Goal: Submit feedback/report problem: Submit feedback/report problem

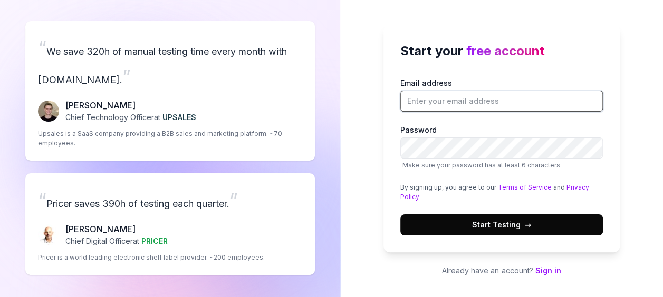
click at [465, 93] on input "Email address" at bounding box center [501, 101] width 202 height 21
paste input "lepapa5889@arqsis.com"
type input "lepapa5889@arqsis.com"
click at [510, 221] on span "Start Testing →" at bounding box center [501, 224] width 59 height 11
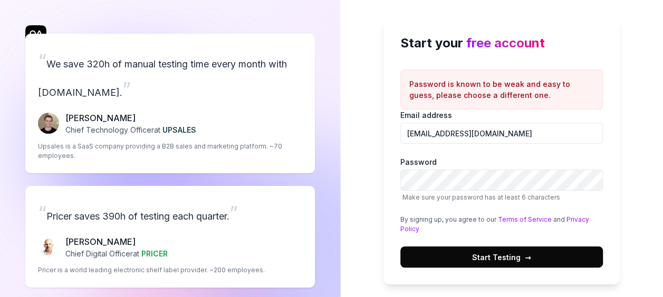
click at [518, 257] on span "Start Testing →" at bounding box center [501, 257] width 59 height 11
click at [512, 259] on span "Start Testing →" at bounding box center [501, 257] width 59 height 11
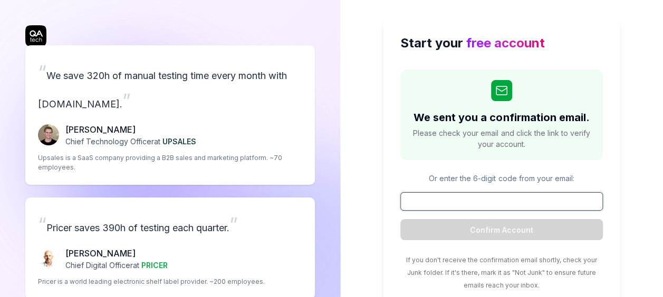
paste input "387596"
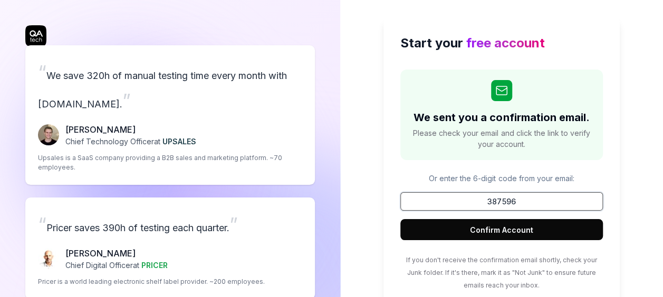
type input "387596"
click at [520, 225] on button "Confirm Account" at bounding box center [501, 229] width 202 height 21
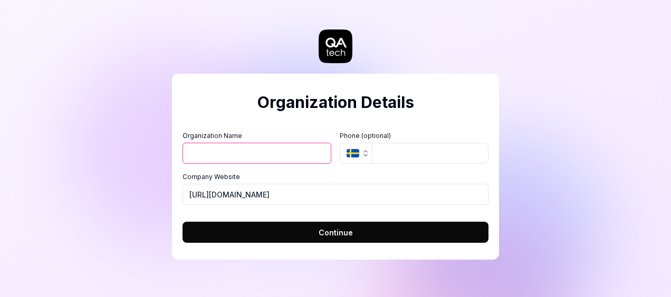
click at [302, 157] on input "Organization Name" at bounding box center [256, 153] width 149 height 21
type input "Bank"
click at [325, 237] on span "Continue" at bounding box center [335, 232] width 34 height 11
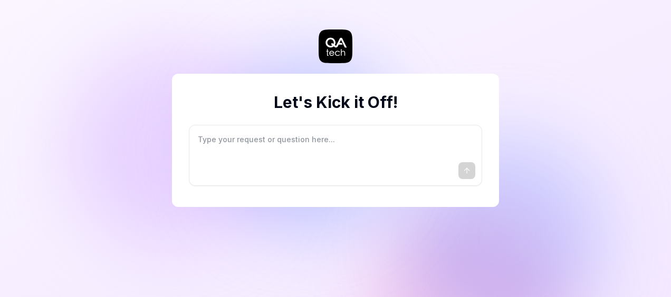
type textarea "*"
type textarea "I"
type textarea "*"
type textarea "I"
type textarea "*"
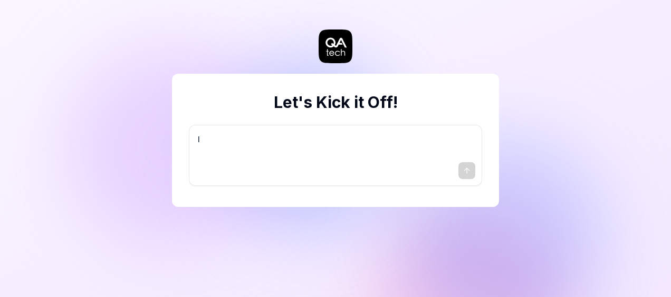
type textarea "I w"
type textarea "*"
type textarea "I wa"
type textarea "*"
type textarea "I wan"
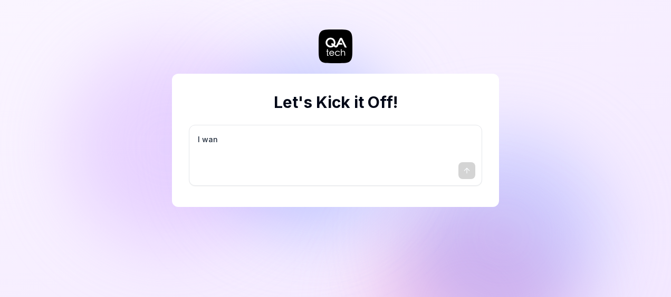
type textarea "*"
type textarea "I want"
type textarea "*"
type textarea "I want"
type textarea "*"
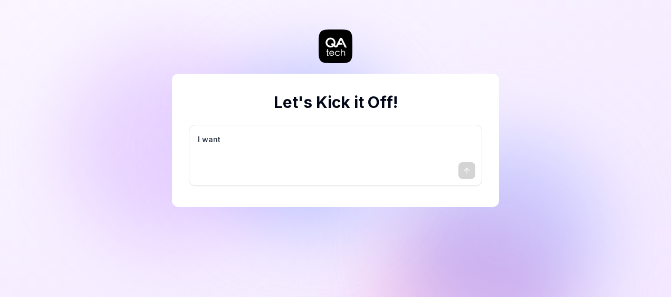
type textarea "I want a"
type textarea "*"
type textarea "I want a"
type textarea "*"
type textarea "I want a g"
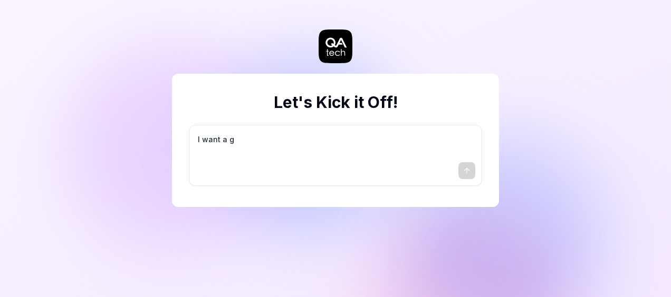
type textarea "*"
type textarea "I want a go"
type textarea "*"
type textarea "I want a goo"
type textarea "*"
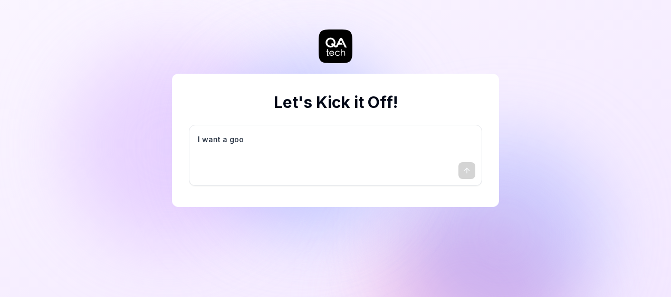
type textarea "I want a good"
type textarea "*"
type textarea "I want a good"
type textarea "*"
type textarea "I want a good t"
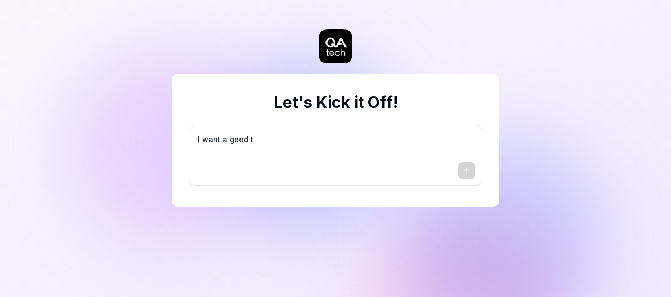
type textarea "*"
type textarea "I want a good te"
type textarea "*"
type textarea "I want a good tes"
type textarea "*"
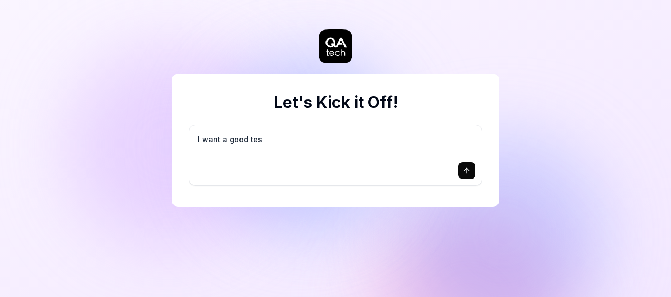
type textarea "I want a good test"
type textarea "*"
type textarea "I want a good test"
type textarea "*"
type textarea "I want a good test s"
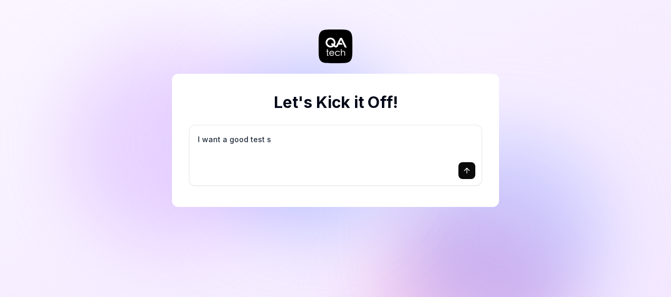
type textarea "*"
type textarea "I want a good test se"
type textarea "*"
type textarea "I want a good test set"
type textarea "*"
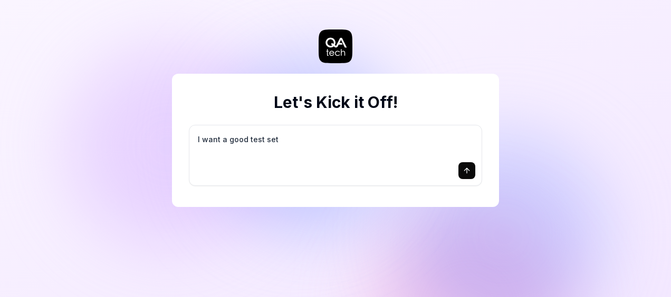
type textarea "I want a good test setu"
type textarea "*"
type textarea "I want a good test setup"
type textarea "*"
type textarea "I want a good test setup"
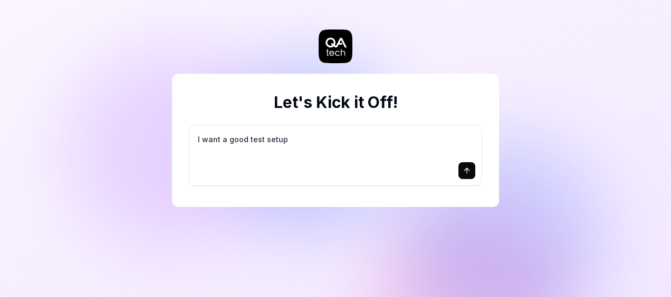
type textarea "*"
type textarea "I want a good test setup f"
type textarea "*"
type textarea "I want a good test setup fo"
type textarea "*"
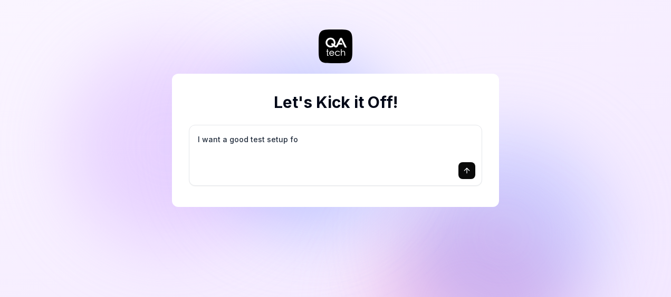
type textarea "I want a good test setup for"
type textarea "*"
type textarea "I want a good test setup for"
type textarea "*"
type textarea "I want a good test setup for m"
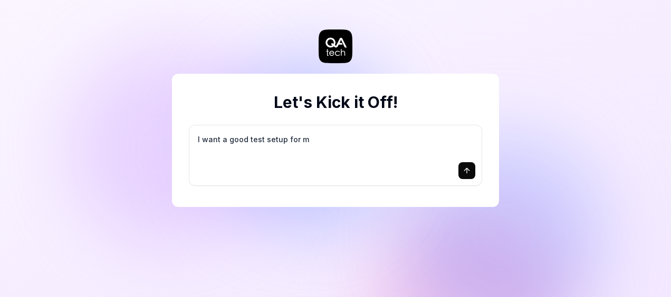
type textarea "*"
type textarea "I want a good test setup for my"
type textarea "*"
type textarea "I want a good test setup for my"
type textarea "*"
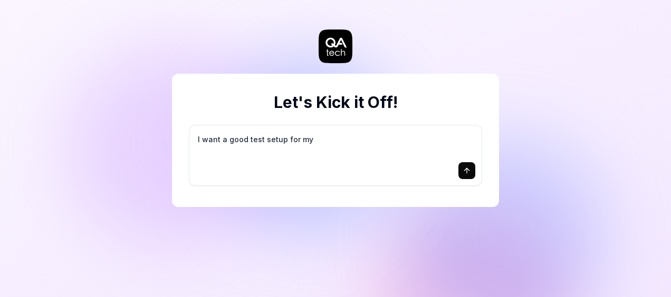
type textarea "I want a good test setup for my s"
type textarea "*"
type textarea "I want a good test setup for my si"
type textarea "*"
type textarea "I want a good test setup for my sit"
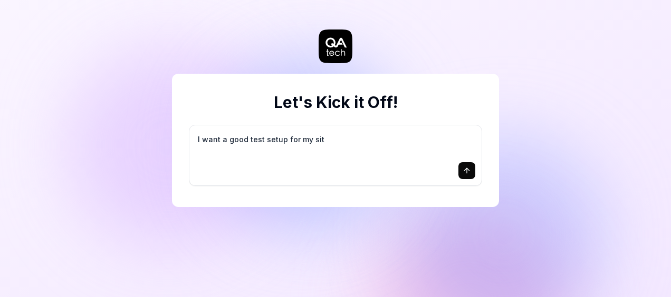
type textarea "*"
type textarea "I want a good test setup for my site"
type textarea "*"
type textarea "I want a good test setup for my site"
type textarea "*"
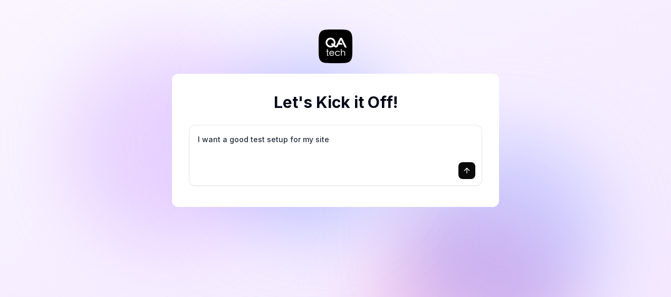
type textarea "I want a good test setup for my site -"
type textarea "*"
type textarea "I want a good test setup for my site -"
type textarea "*"
type textarea "I want a good test setup for my site - h"
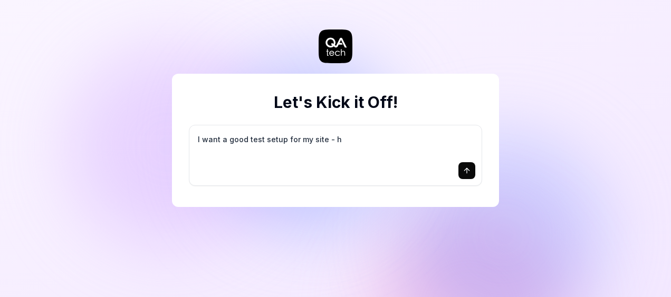
type textarea "*"
type textarea "I want a good test setup for my site - he"
type textarea "*"
type textarea "I want a good test setup for my site - hel"
type textarea "*"
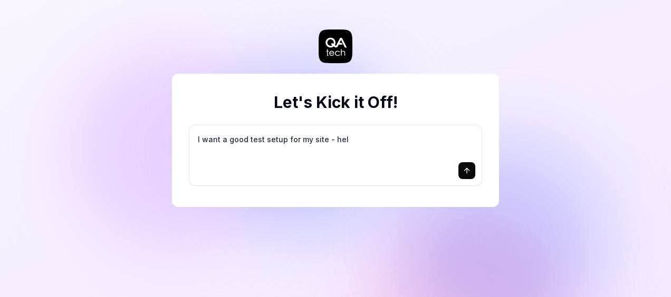
type textarea "I want a good test setup for my site - help"
type textarea "*"
type textarea "I want a good test setup for my site - help"
type textarea "*"
type textarea "I want a good test setup for my site - help m"
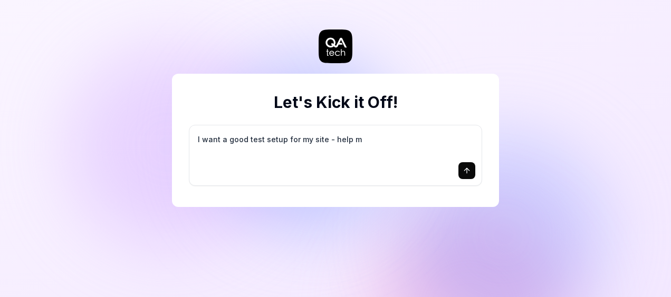
type textarea "*"
type textarea "I want a good test setup for my site - help me"
type textarea "*"
type textarea "I want a good test setup for my site - help me"
type textarea "*"
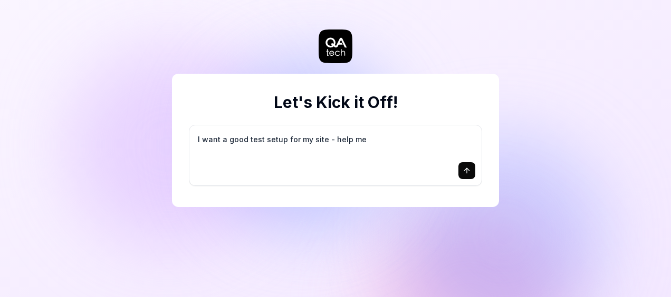
type textarea "I want a good test setup for my site - help me c"
type textarea "*"
type textarea "I want a good test setup for my site - help me cr"
type textarea "*"
type textarea "I want a good test setup for my site - help me cre"
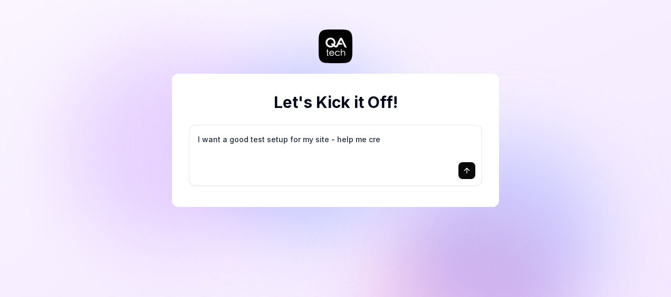
type textarea "*"
type textarea "I want a good test setup for my site - help me crea"
type textarea "*"
type textarea "I want a good test setup for my site - help me creat"
type textarea "*"
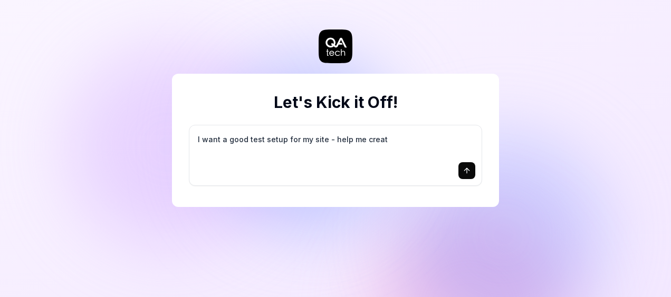
type textarea "I want a good test setup for my site - help me create"
type textarea "*"
type textarea "I want a good test setup for my site - help me create"
type textarea "*"
type textarea "I want a good test setup for my site - help me create t"
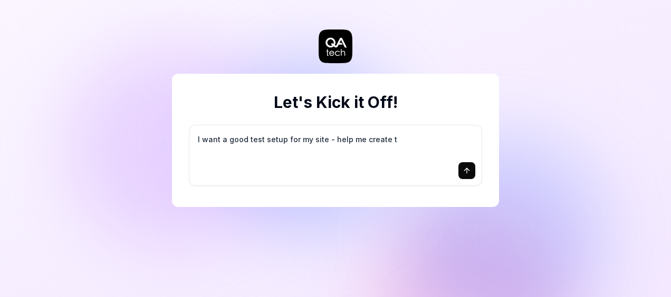
type textarea "*"
type textarea "I want a good test setup for my site - help me create th"
type textarea "*"
type textarea "I want a good test setup for my site - help me create the"
type textarea "*"
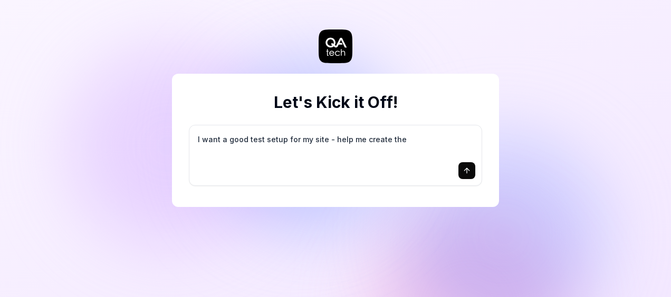
type textarea "I want a good test setup for my site - help me create the"
type textarea "*"
type textarea "I want a good test setup for my site - help me create the f"
type textarea "*"
type textarea "I want a good test setup for my site - help me create the fi"
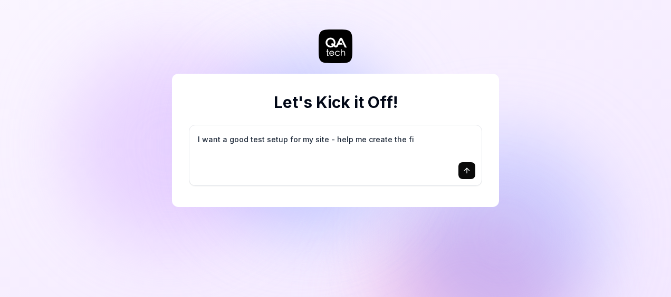
type textarea "*"
type textarea "I want a good test setup for my site - help me create the fir"
type textarea "*"
type textarea "I want a good test setup for my site - help me create the firs"
type textarea "*"
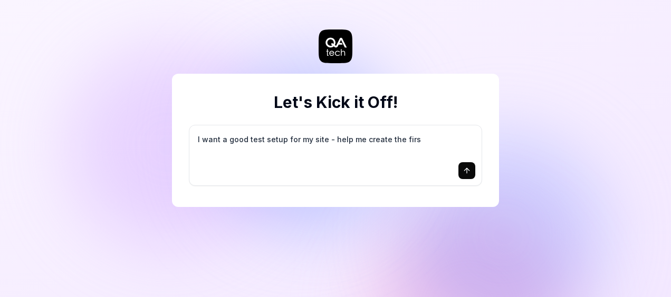
type textarea "I want a good test setup for my site - help me create the first"
type textarea "*"
type textarea "I want a good test setup for my site - help me create the first"
type textarea "*"
type textarea "I want a good test setup for my site - help me create the first 3"
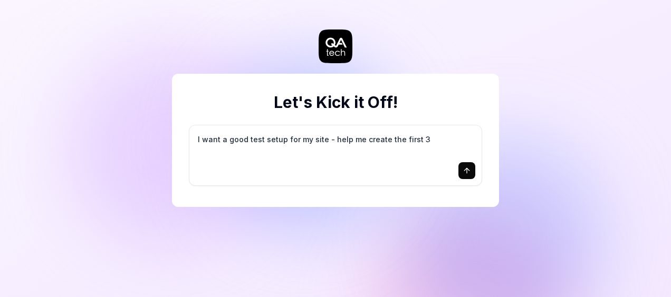
type textarea "*"
type textarea "I want a good test setup for my site - help me create the first 3-"
type textarea "*"
type textarea "I want a good test setup for my site - help me create the first 3-5"
type textarea "*"
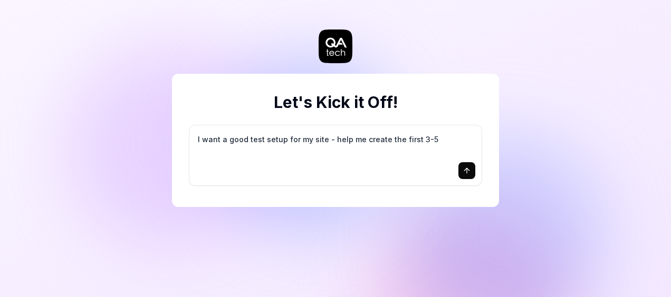
type textarea "I want a good test setup for my site - help me create the first 3-5"
type textarea "*"
type textarea "I want a good test setup for my site - help me create the first 3-5 t"
type textarea "*"
type textarea "I want a good test setup for my site - help me create the first 3-5 te"
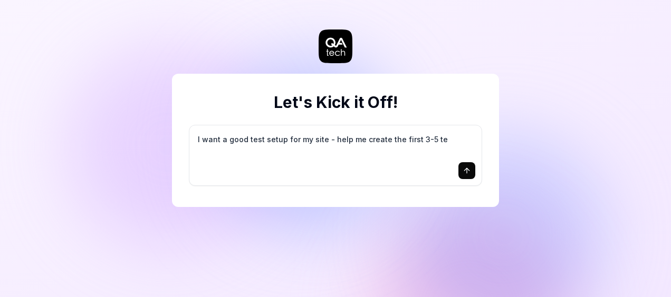
type textarea "*"
type textarea "I want a good test setup for my site - help me create the first 3-5 tes"
type textarea "*"
type textarea "I want a good test setup for my site - help me create the first 3-5 test"
type textarea "*"
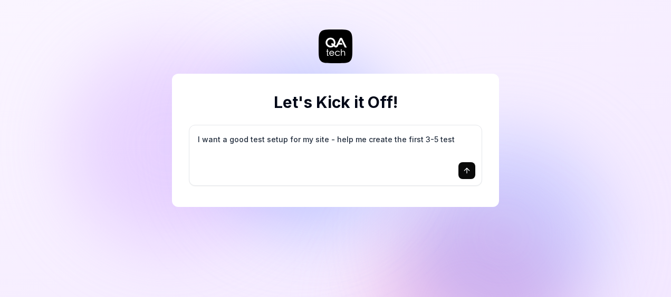
type textarea "I want a good test setup for my site - help me create the first 3-5 test"
type textarea "*"
type textarea "I want a good test setup for my site - help me create the first 3-5 test c"
type textarea "*"
type textarea "I want a good test setup for my site - help me create the first 3-5 test ca"
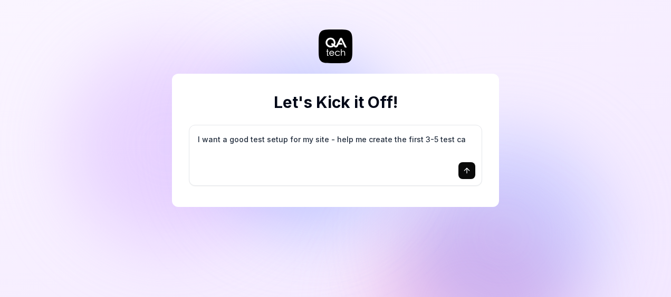
type textarea "*"
type textarea "I want a good test setup for my site - help me create the first 3-5 test cas"
type textarea "*"
type textarea "I want a good test setup for my site - help me create the first 3-5 test case"
type textarea "*"
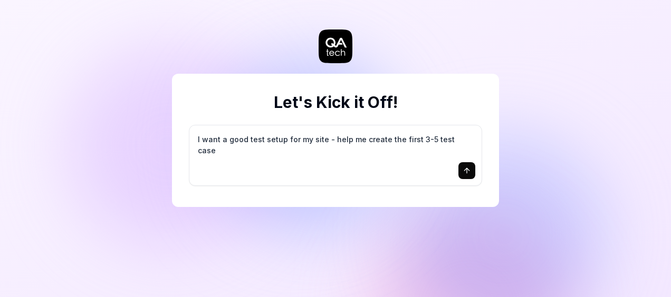
type textarea "I want a good test setup for my site - help me create the first 3-5 test cases"
click at [423, 159] on div "I want a good test setup for my site - help me create the first 3-5 test cases" at bounding box center [335, 155] width 292 height 60
type textarea "*"
type textarea "I want a good test setup for my site - help me create the first 3-5 test casesf"
type textarea "*"
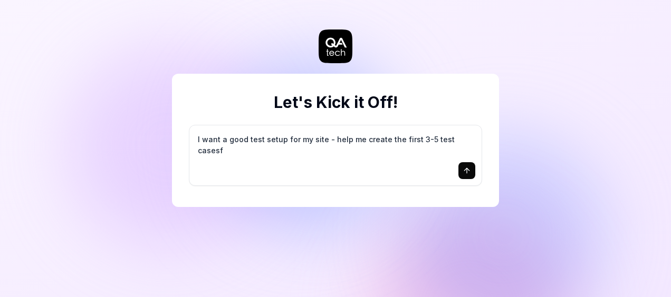
type textarea "I want a good test setup for my site - help me create the first 3-5 test casesfi"
type textarea "*"
type textarea "I want a good test setup for my site - help me create the first 3-5 test casesf…"
type textarea "*"
type textarea "I want a good test setup for my site - help me create the first 3-5 test casesfi"
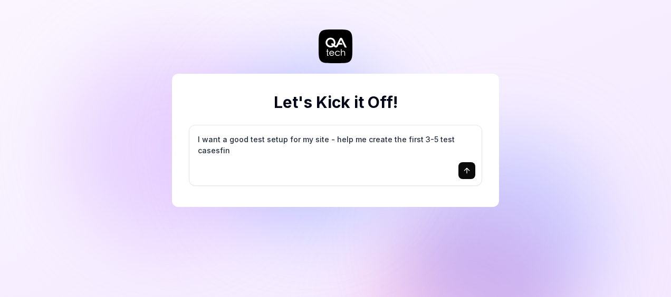
type textarea "*"
type textarea "I want a good test setup for my site - help me create the first 3-5 test cases"
click at [467, 170] on icon "submit" at bounding box center [467, 170] width 0 height 5
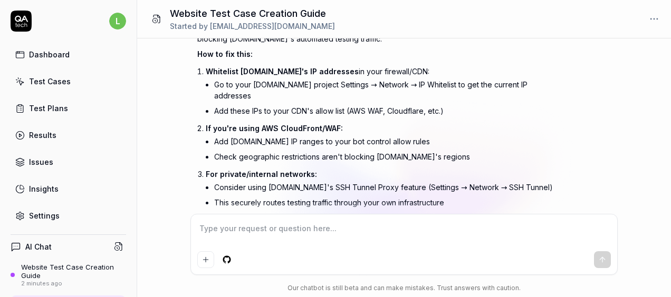
scroll to position [305, 0]
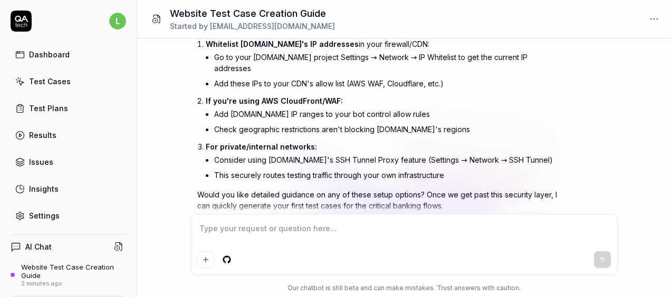
click at [25, 24] on icon at bounding box center [21, 21] width 21 height 21
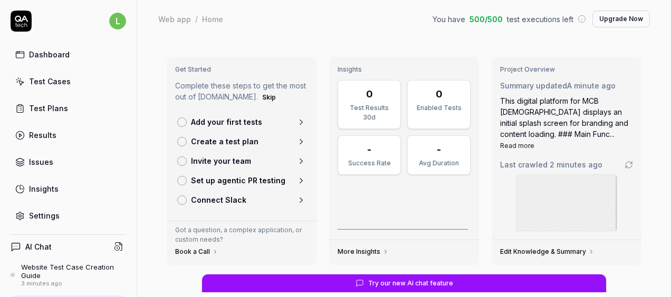
scroll to position [141, 0]
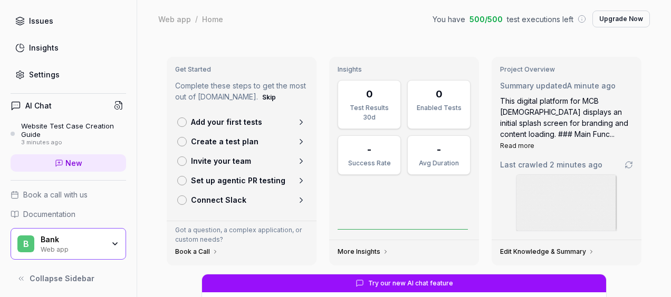
click at [59, 167] on link "New" at bounding box center [68, 162] width 115 height 17
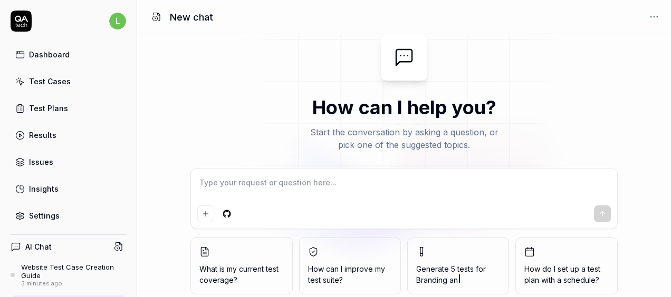
click at [63, 55] on div "Dashboard" at bounding box center [49, 54] width 41 height 11
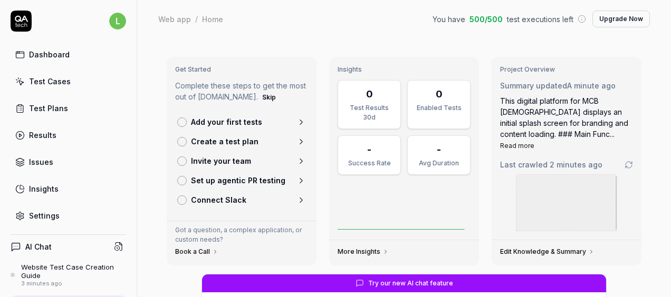
type textarea "*"
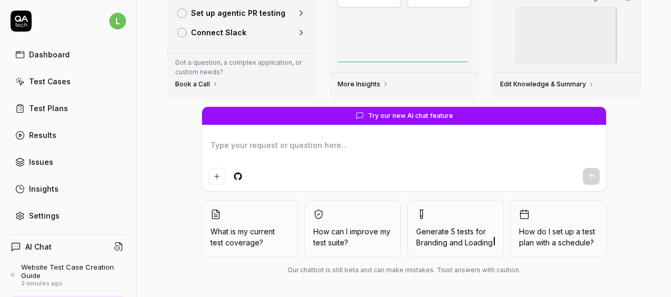
scroll to position [168, 0]
type textarea "f"
type textarea "*"
type textarea "fi"
type textarea "*"
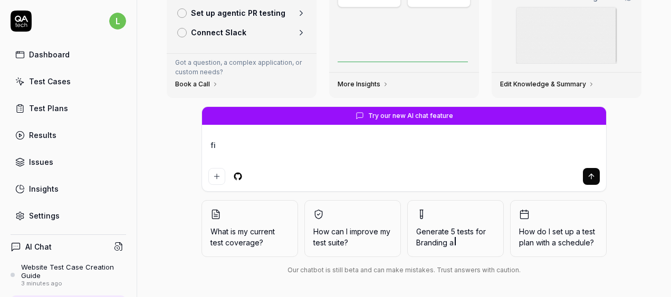
type textarea "fin"
type textarea "*"
type textarea "find"
type textarea "*"
type textarea "find"
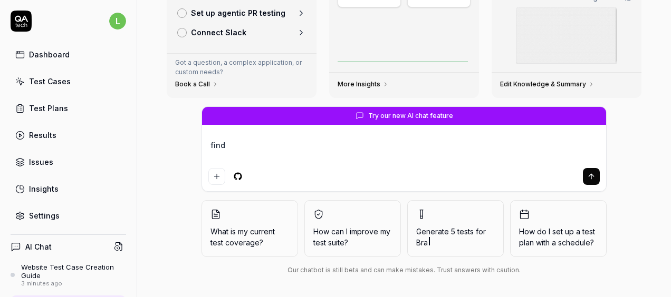
type textarea "*"
type textarea "find b"
type textarea "*"
type textarea "find bu"
type textarea "*"
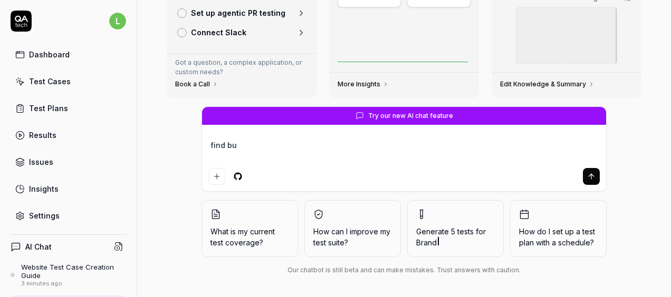
type textarea "find bug"
type textarea "*"
type textarea "find bugs"
type textarea "*"
type textarea "find bugs"
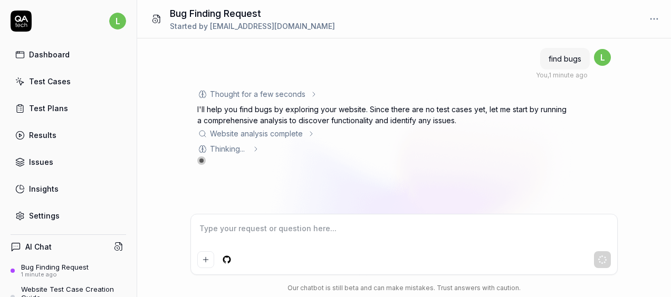
click at [61, 56] on div "Dashboard" at bounding box center [49, 54] width 41 height 11
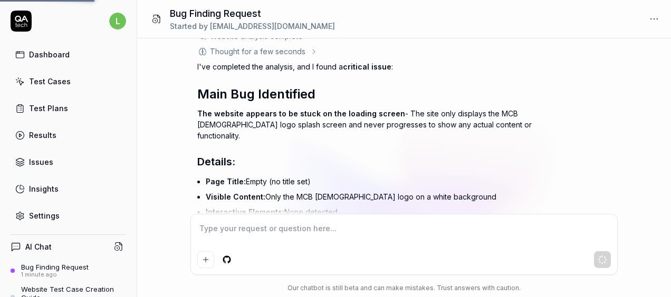
scroll to position [128, 0]
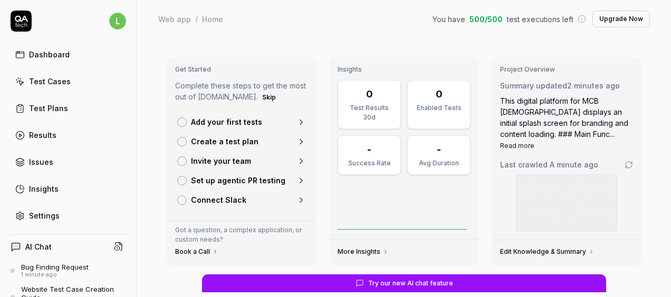
type textarea "*"
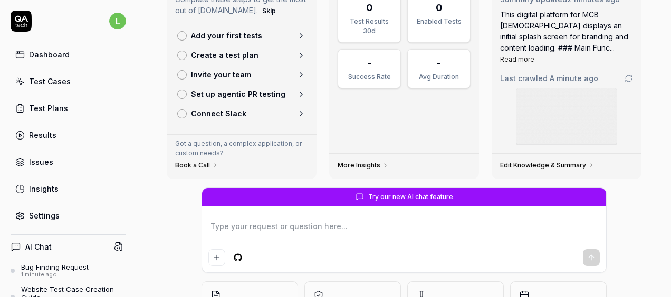
scroll to position [85, 0]
